Goal: Task Accomplishment & Management: Manage account settings

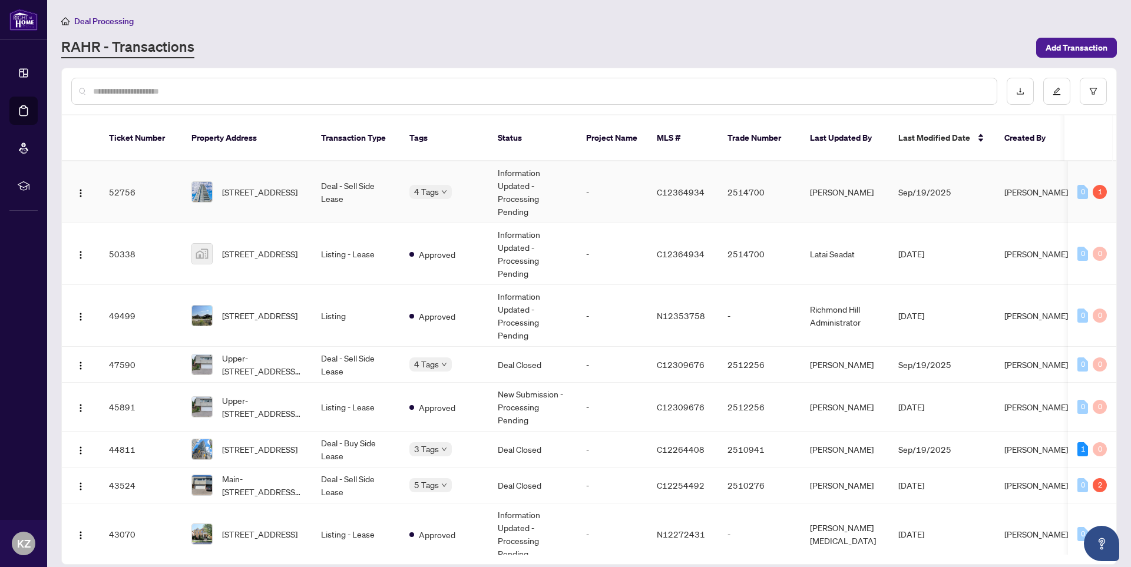
click at [346, 177] on td "Deal - Sell Side Lease" at bounding box center [356, 192] width 88 height 62
click at [900, 41] on div "RAHR - Transactions" at bounding box center [545, 47] width 968 height 21
click at [260, 186] on span "[STREET_ADDRESS]" at bounding box center [259, 192] width 75 height 13
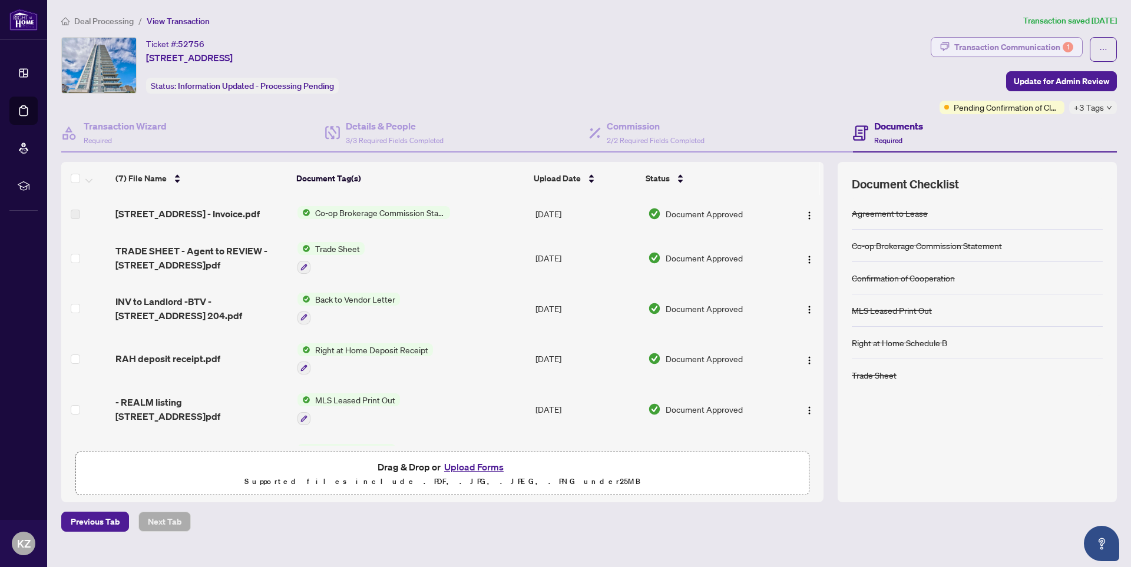
click at [979, 45] on div "Transaction Communication 1" at bounding box center [1013, 47] width 119 height 19
